Goal: Task Accomplishment & Management: Use online tool/utility

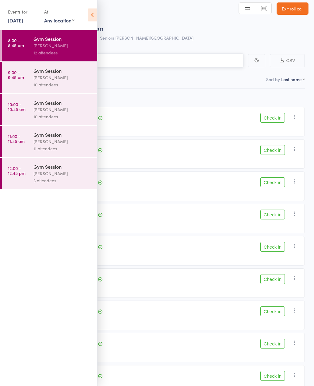
scroll to position [4, 0]
click at [96, 19] on icon at bounding box center [93, 15] width 10 height 13
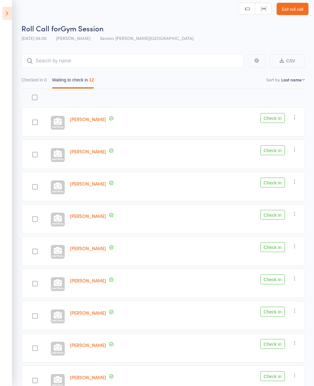
scroll to position [0, 0]
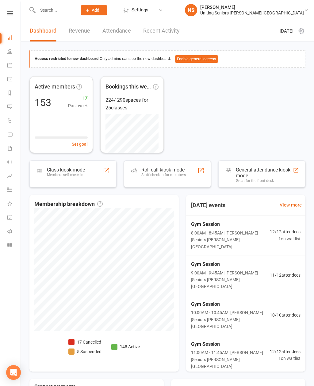
click at [166, 173] on div "Staff check-in for members" at bounding box center [164, 175] width 45 height 4
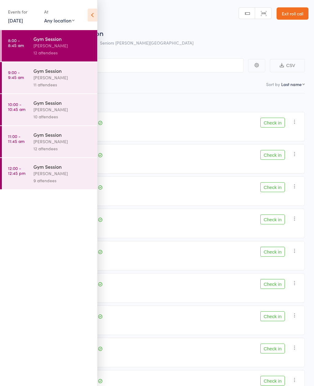
click at [91, 15] on icon at bounding box center [93, 15] width 10 height 13
click at [90, 15] on icon at bounding box center [93, 15] width 10 height 13
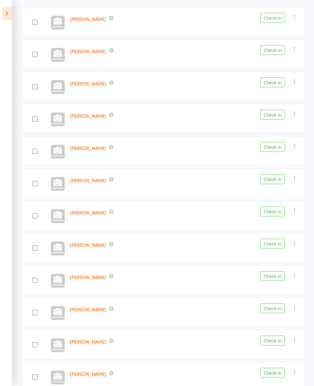
scroll to position [104, 0]
click at [10, 15] on icon at bounding box center [7, 13] width 10 height 13
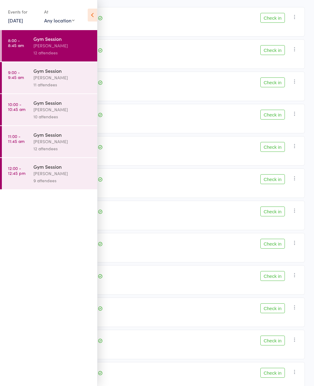
click at [24, 78] on link "9:00 - 9:45 am Gym Session Nicholas Short 11 attendees" at bounding box center [50, 77] width 96 height 31
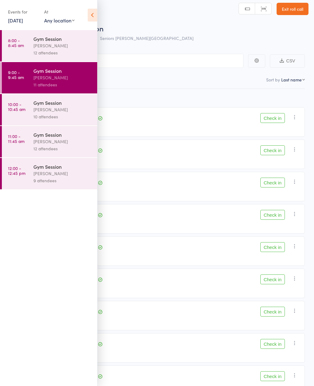
click at [26, 41] on link "8:00 - 8:45 am Gym Session Nicholas Short 12 attendees" at bounding box center [50, 45] width 96 height 31
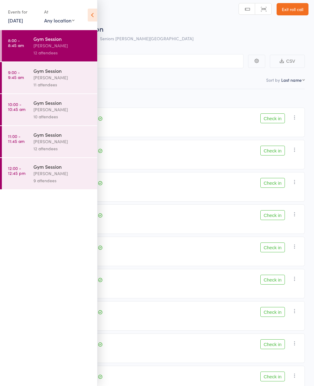
click at [95, 20] on icon at bounding box center [93, 15] width 10 height 13
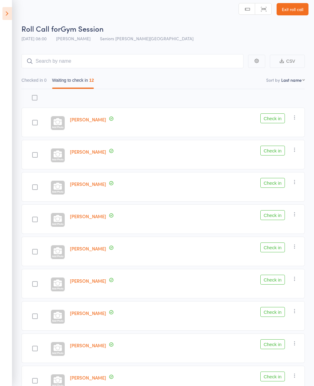
click at [31, 168] on div at bounding box center [34, 154] width 27 height 29
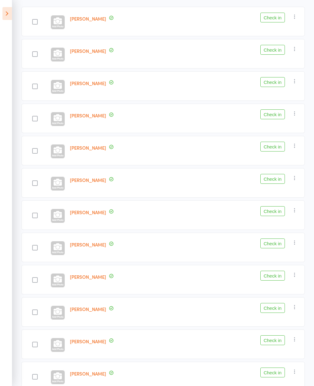
scroll to position [104, 0]
click at [138, 194] on div "[PERSON_NAME]" at bounding box center [128, 183] width 121 height 29
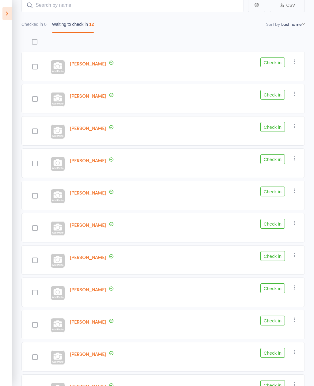
scroll to position [0, 0]
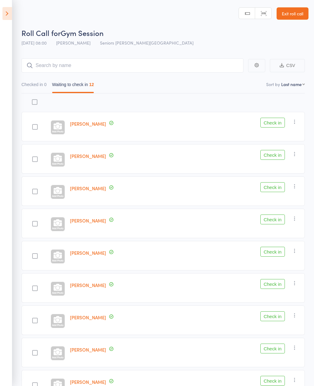
click at [286, 14] on link "Exit roll call" at bounding box center [293, 13] width 32 height 12
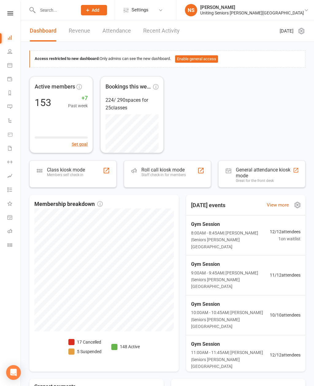
click at [216, 232] on span "8:00AM - 8:45AM | Nicholas Short | Seniors Gym Normanhurst" at bounding box center [230, 239] width 79 height 21
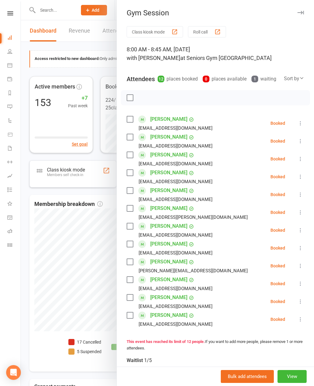
click at [300, 14] on icon "button" at bounding box center [301, 13] width 6 height 4
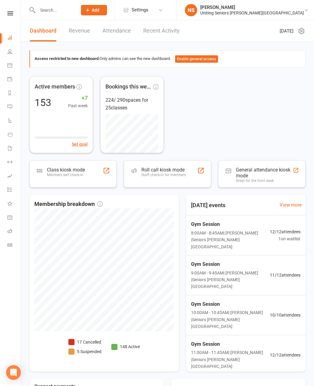
click at [145, 177] on div "Roll call kiosk mode Staff check-in for members" at bounding box center [164, 175] width 45 height 16
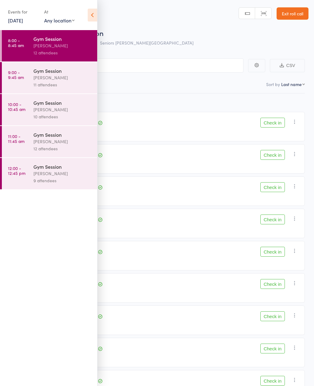
click at [91, 16] on icon at bounding box center [93, 15] width 10 height 13
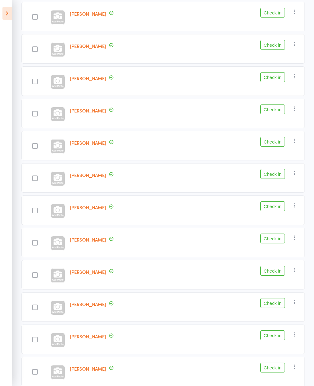
scroll to position [110, 0]
click at [277, 112] on button "Check in" at bounding box center [273, 109] width 25 height 10
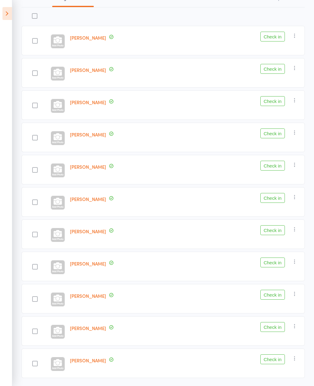
click at [278, 328] on button "Check in" at bounding box center [273, 327] width 25 height 10
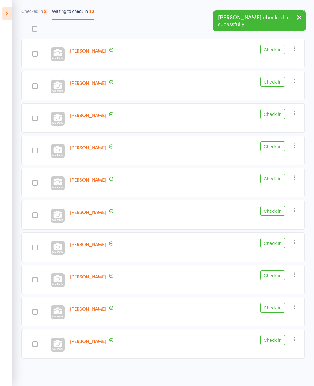
scroll to position [54, 0]
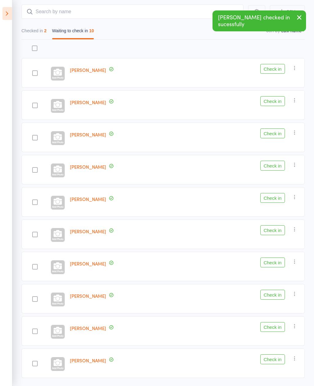
click at [283, 327] on button "Check in" at bounding box center [273, 327] width 25 height 10
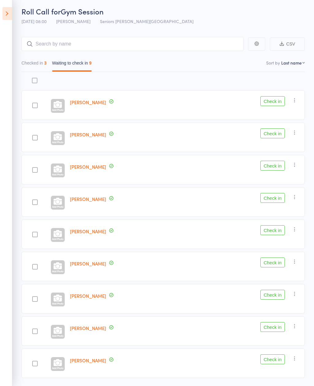
click at [278, 235] on button "Check in" at bounding box center [273, 230] width 25 height 10
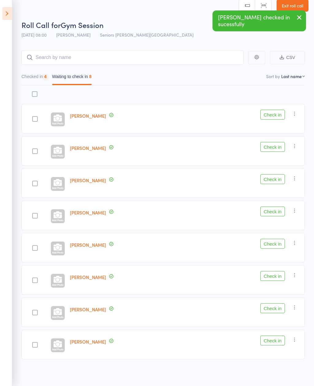
scroll to position [10, 0]
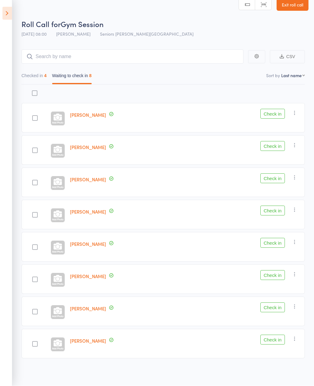
click at [280, 109] on button "Check in" at bounding box center [273, 114] width 25 height 10
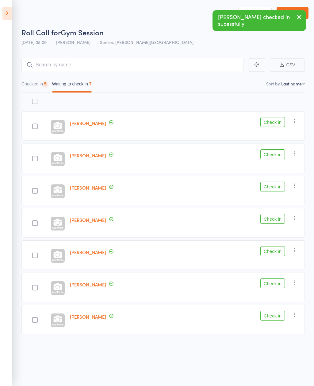
scroll to position [4, 0]
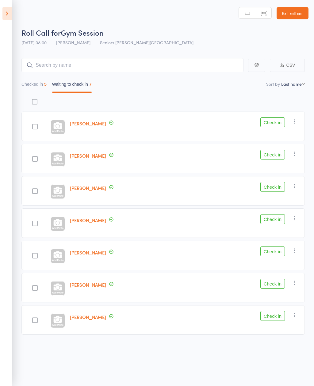
click at [272, 315] on button "Check in" at bounding box center [273, 316] width 25 height 10
click at [277, 248] on button "Check in" at bounding box center [273, 251] width 25 height 10
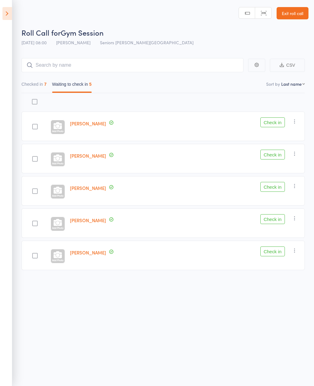
click at [275, 183] on button "Check in" at bounding box center [273, 187] width 25 height 10
click at [281, 221] on button "Check in" at bounding box center [273, 219] width 25 height 10
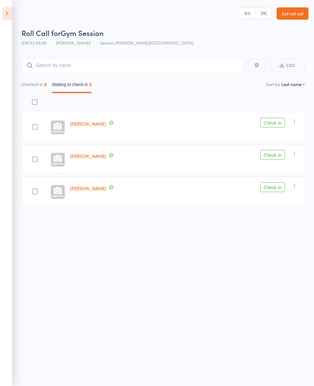
click at [275, 127] on button "Check in" at bounding box center [273, 123] width 25 height 10
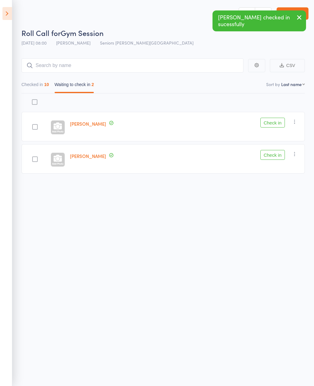
click at [278, 123] on button "Check in" at bounding box center [273, 123] width 25 height 10
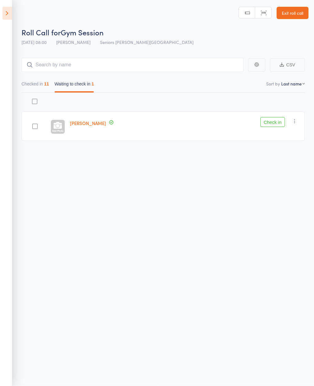
scroll to position [3, 0]
click at [275, 122] on button "Check in" at bounding box center [273, 122] width 25 height 10
